Goal: Find specific page/section: Find specific page/section

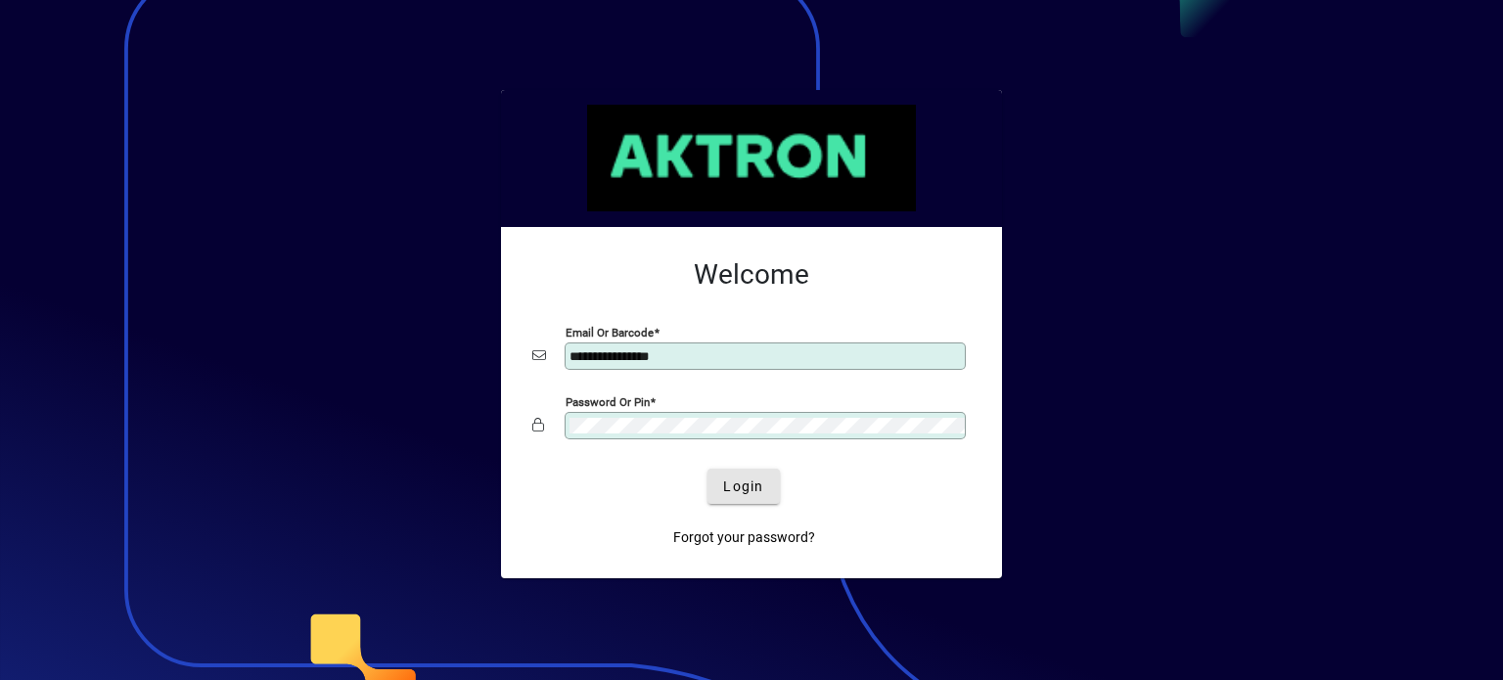
click at [736, 476] on span "Login" at bounding box center [743, 486] width 40 height 21
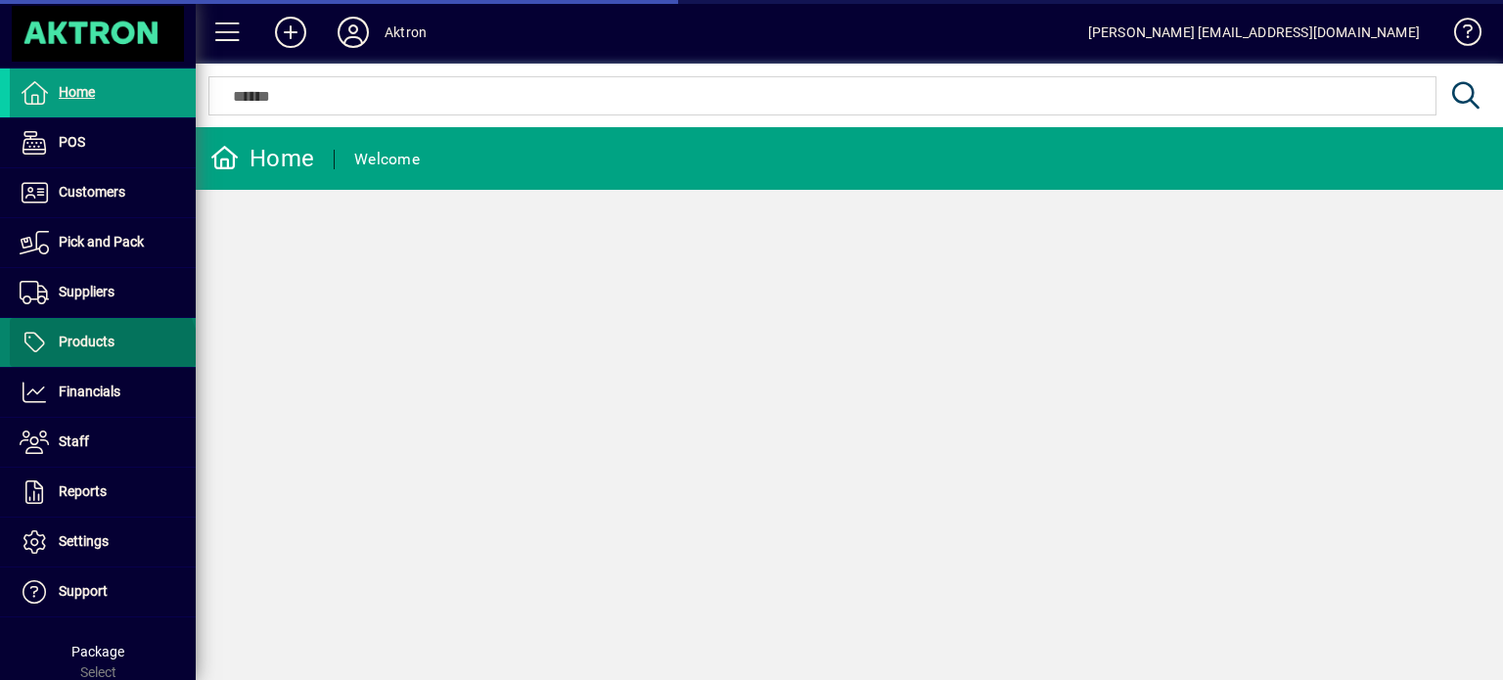
click at [101, 356] on span at bounding box center [103, 342] width 186 height 47
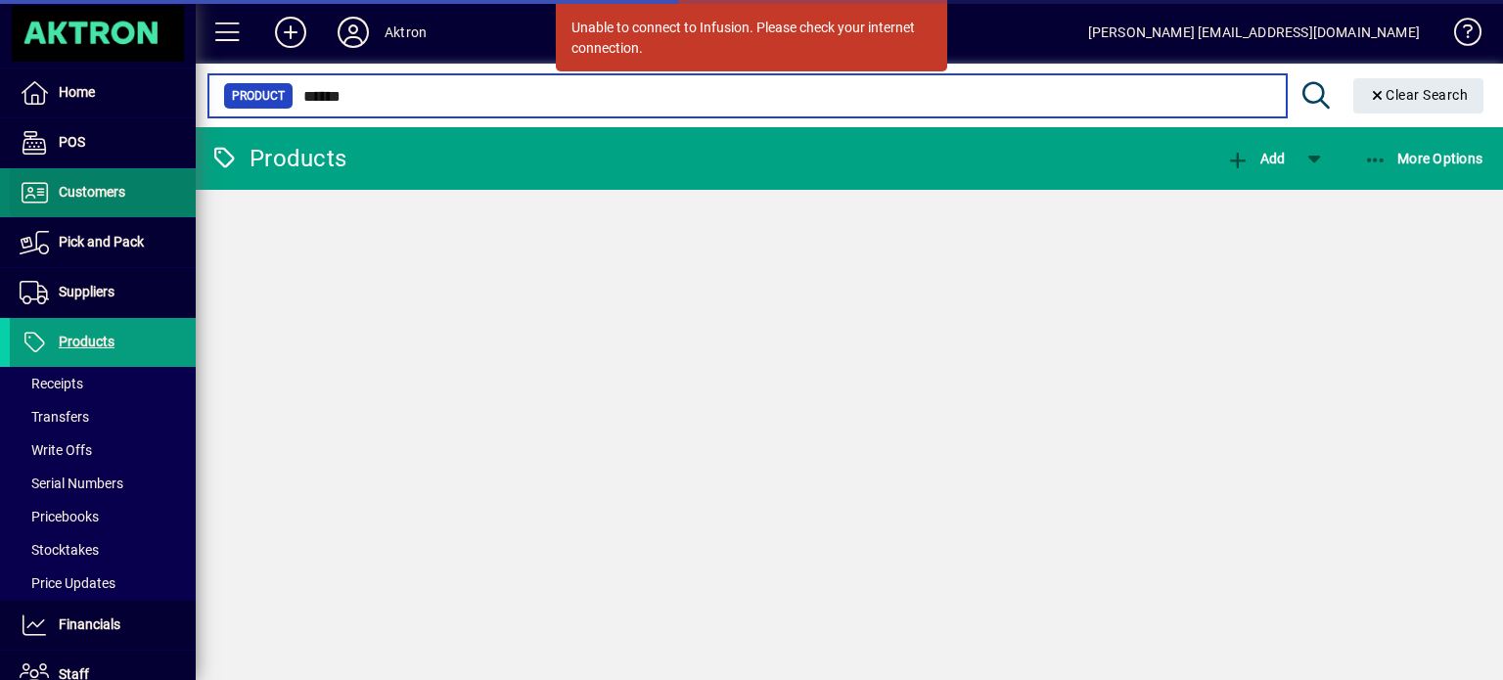
type input "******"
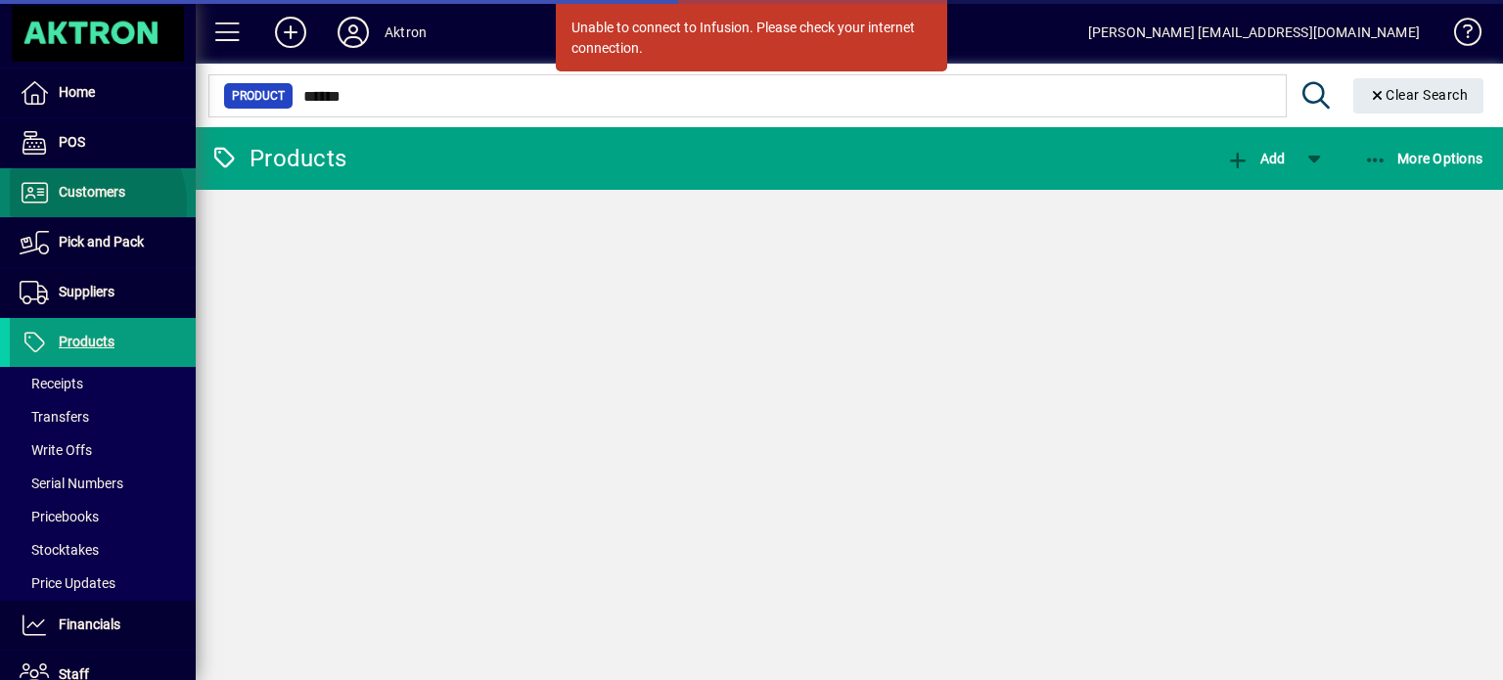
click at [85, 203] on span at bounding box center [103, 192] width 186 height 47
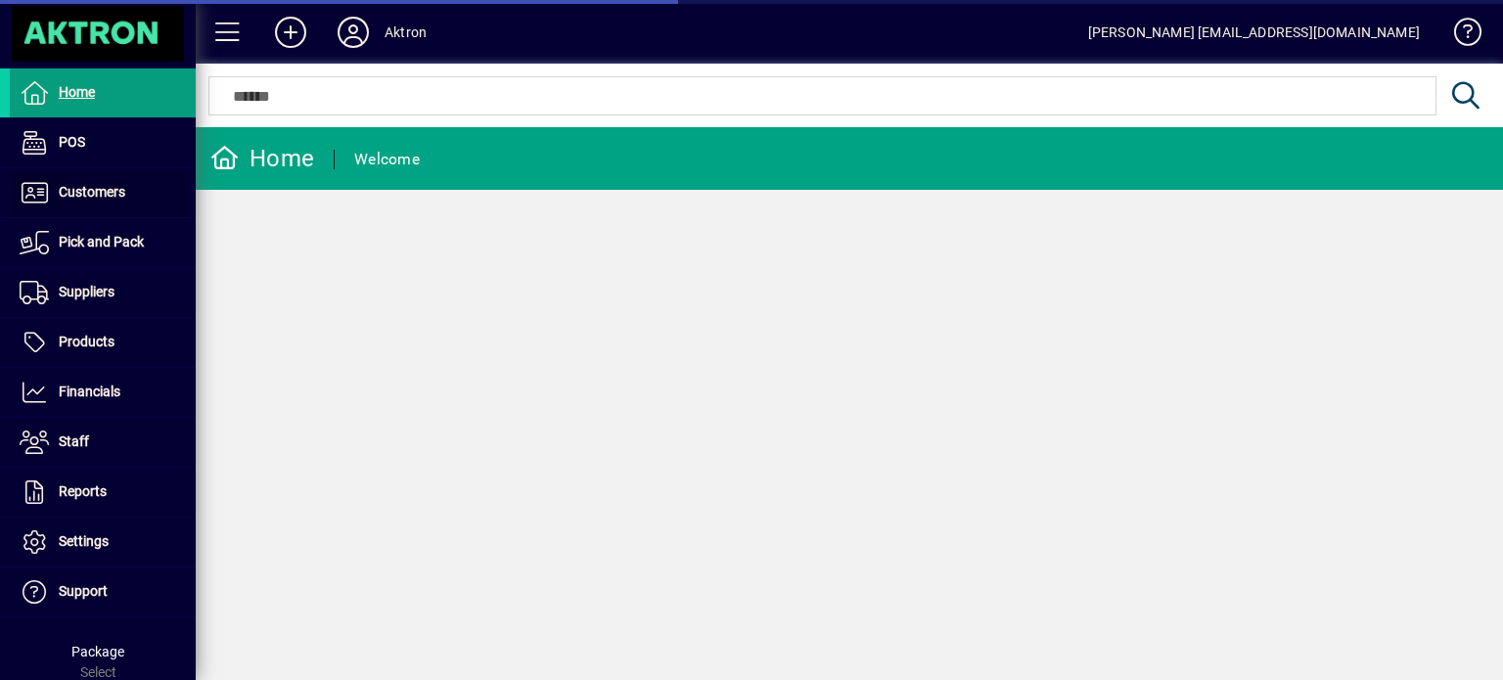
click at [94, 202] on span "Customers" at bounding box center [67, 192] width 115 height 23
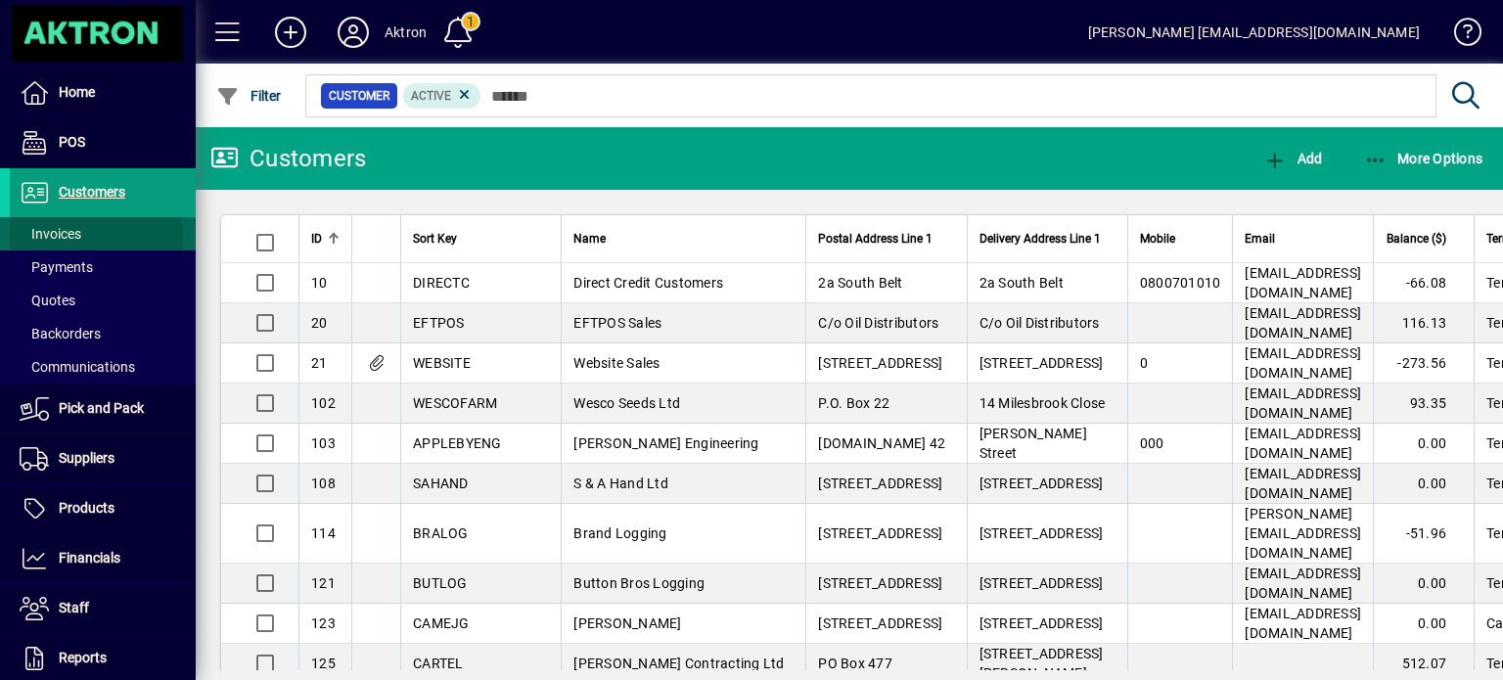
click at [56, 239] on span "Invoices" at bounding box center [51, 234] width 62 height 16
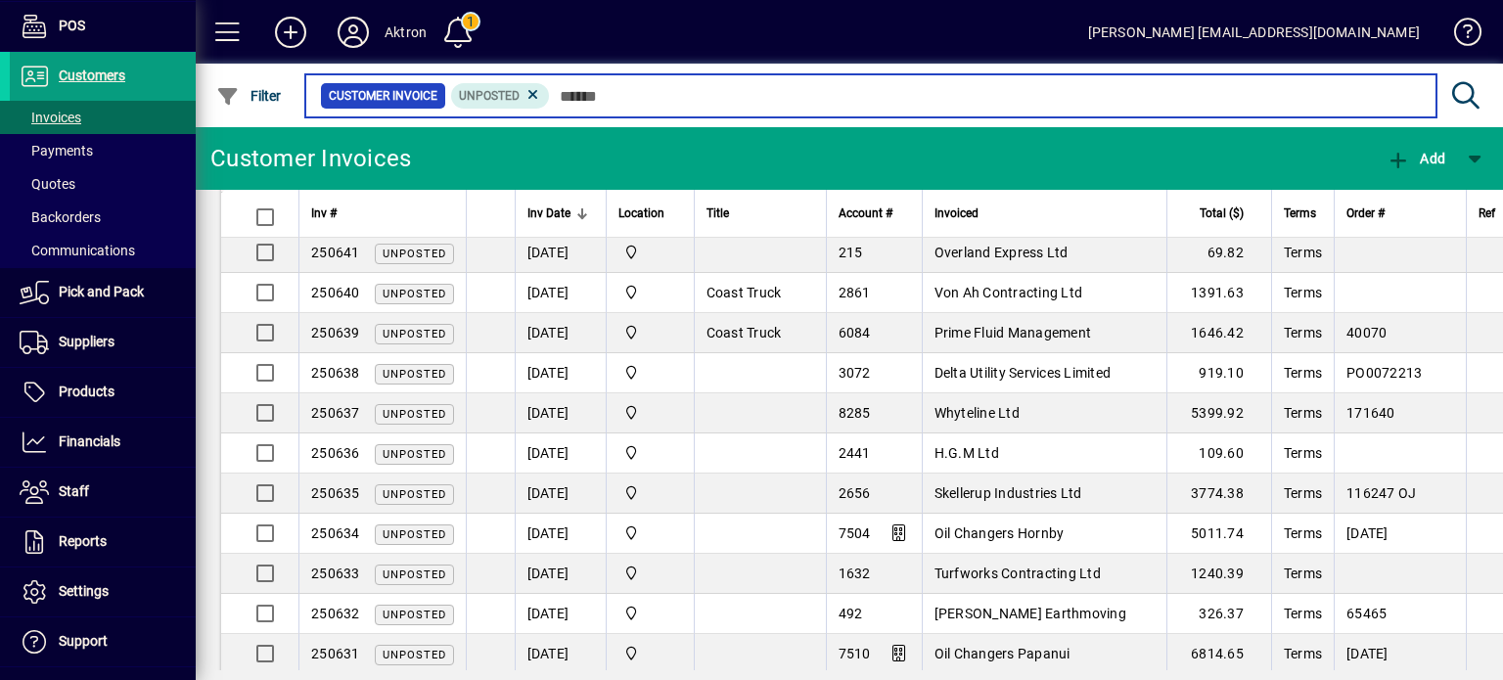
scroll to position [634, 0]
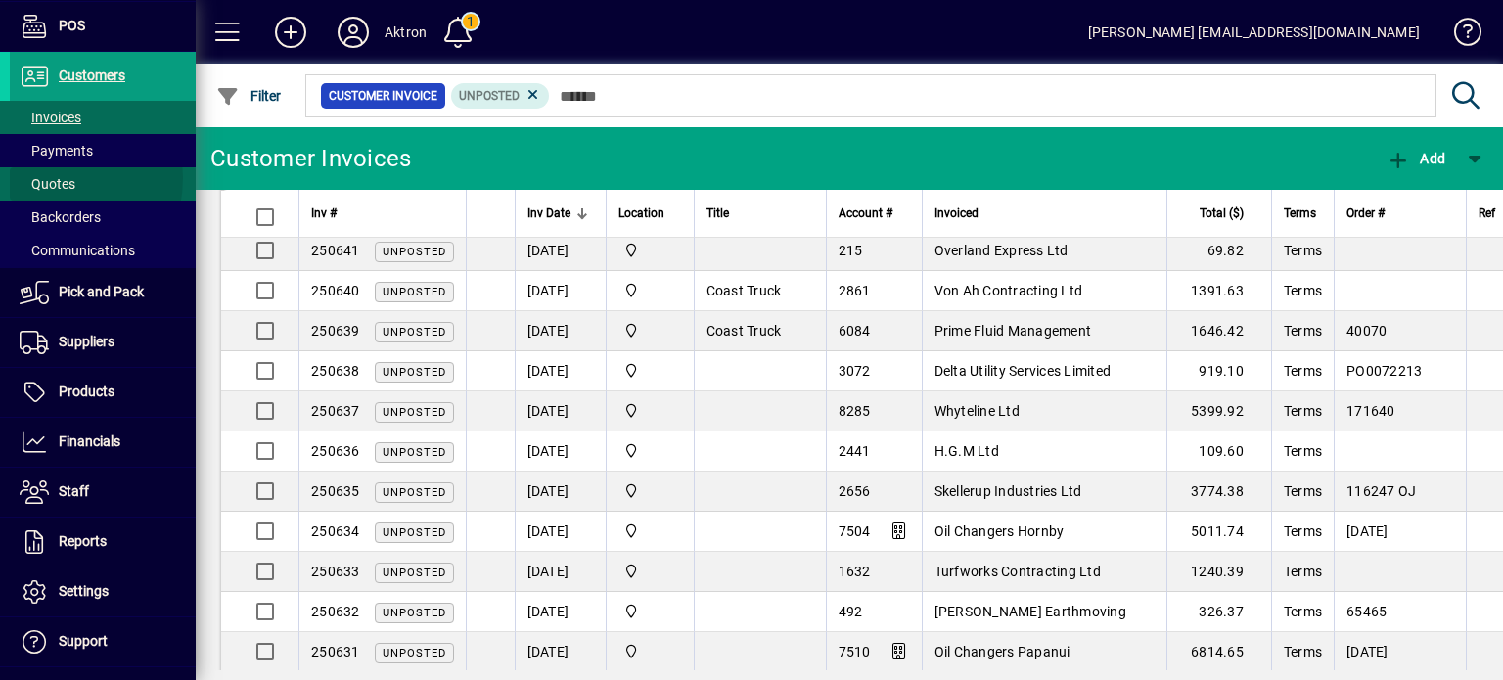
click at [39, 177] on span "Quotes" at bounding box center [48, 184] width 56 height 16
